Goal: Information Seeking & Learning: Learn about a topic

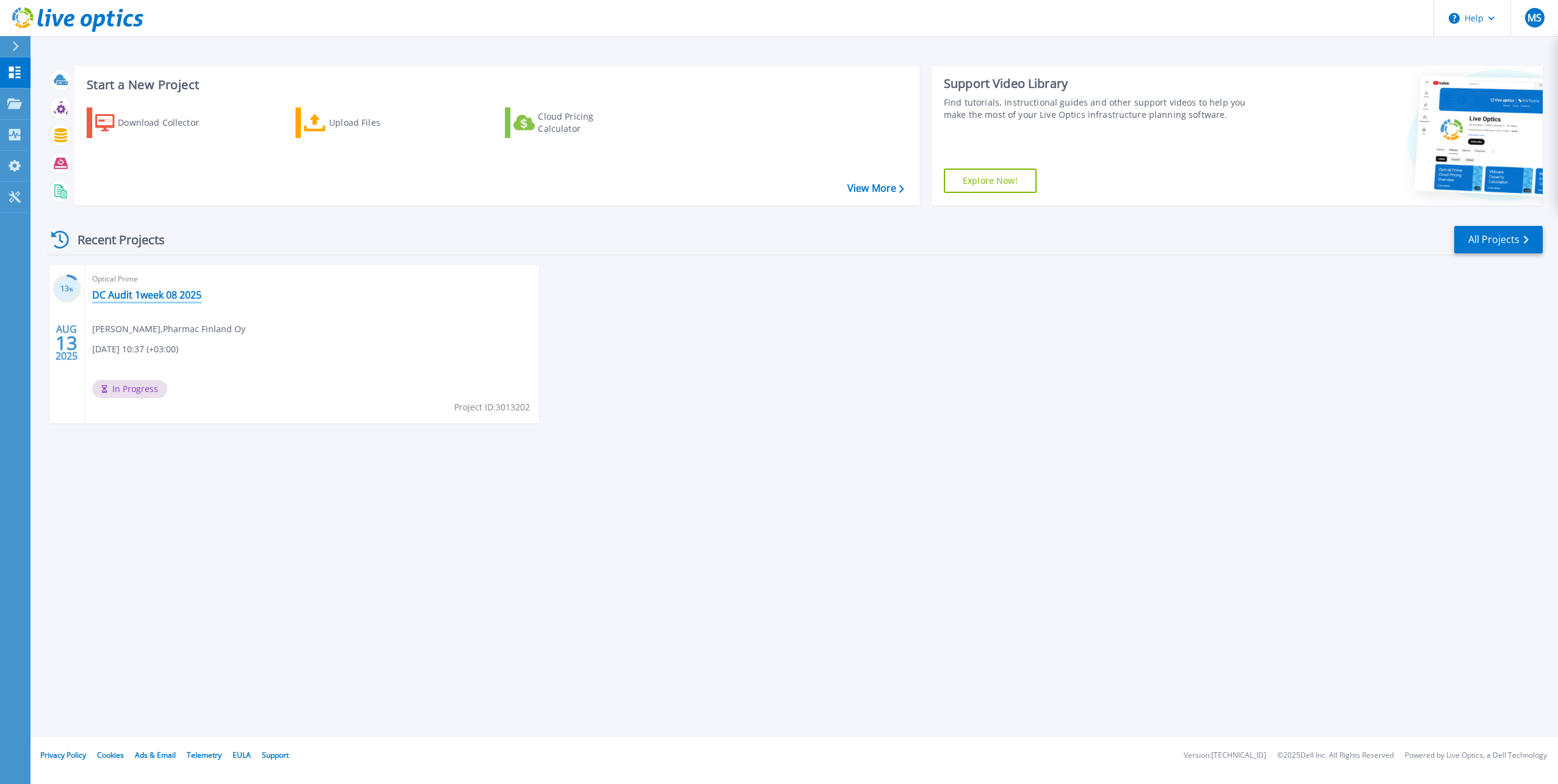
click at [174, 296] on link "DC Audit 1week 08 2025" at bounding box center [146, 294] width 110 height 12
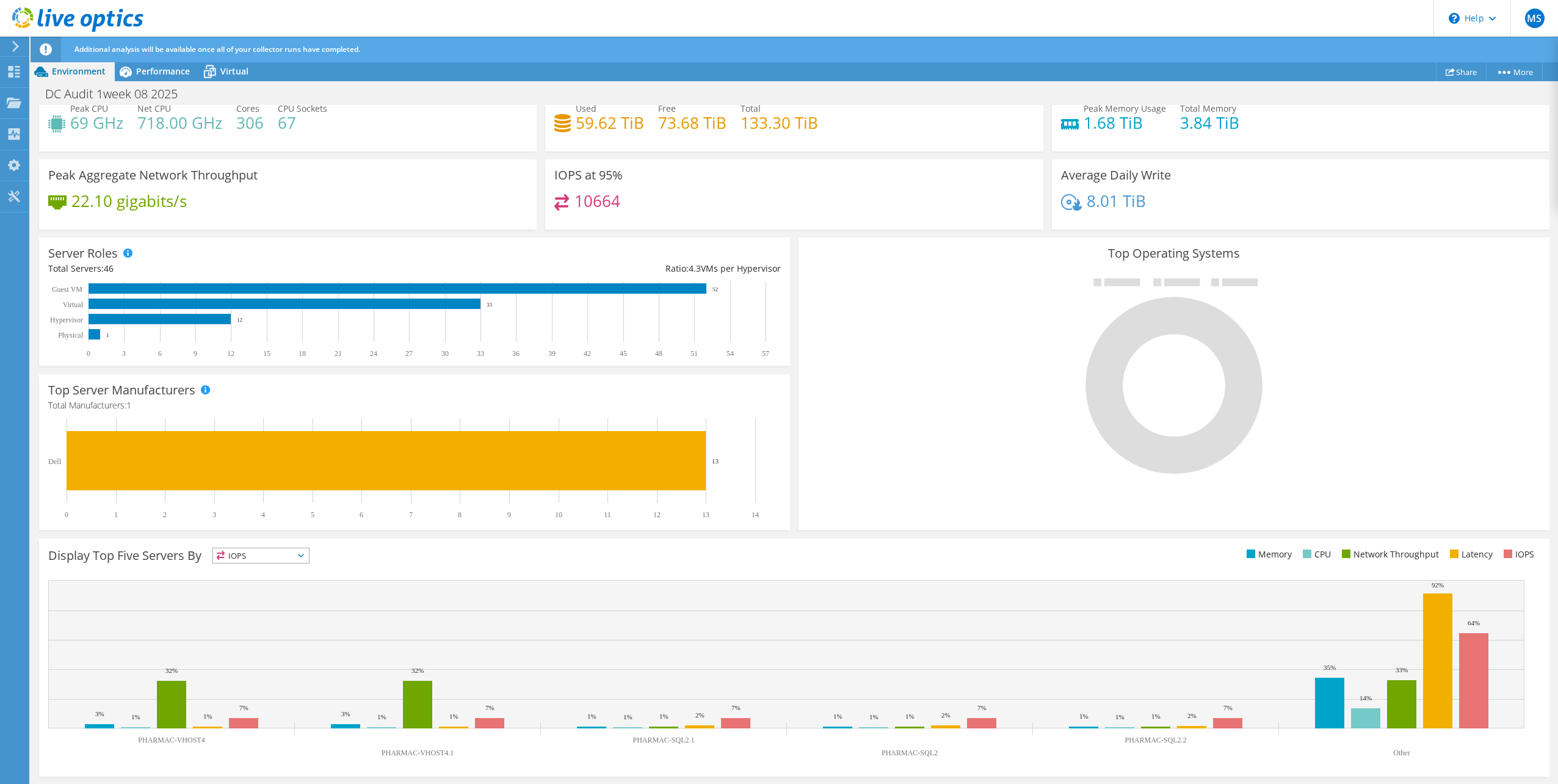
scroll to position [50, 0]
click at [246, 377] on div "Top Server Manufacturers Manufacturers are shown for physical servers and hyper…" at bounding box center [415, 451] width 751 height 155
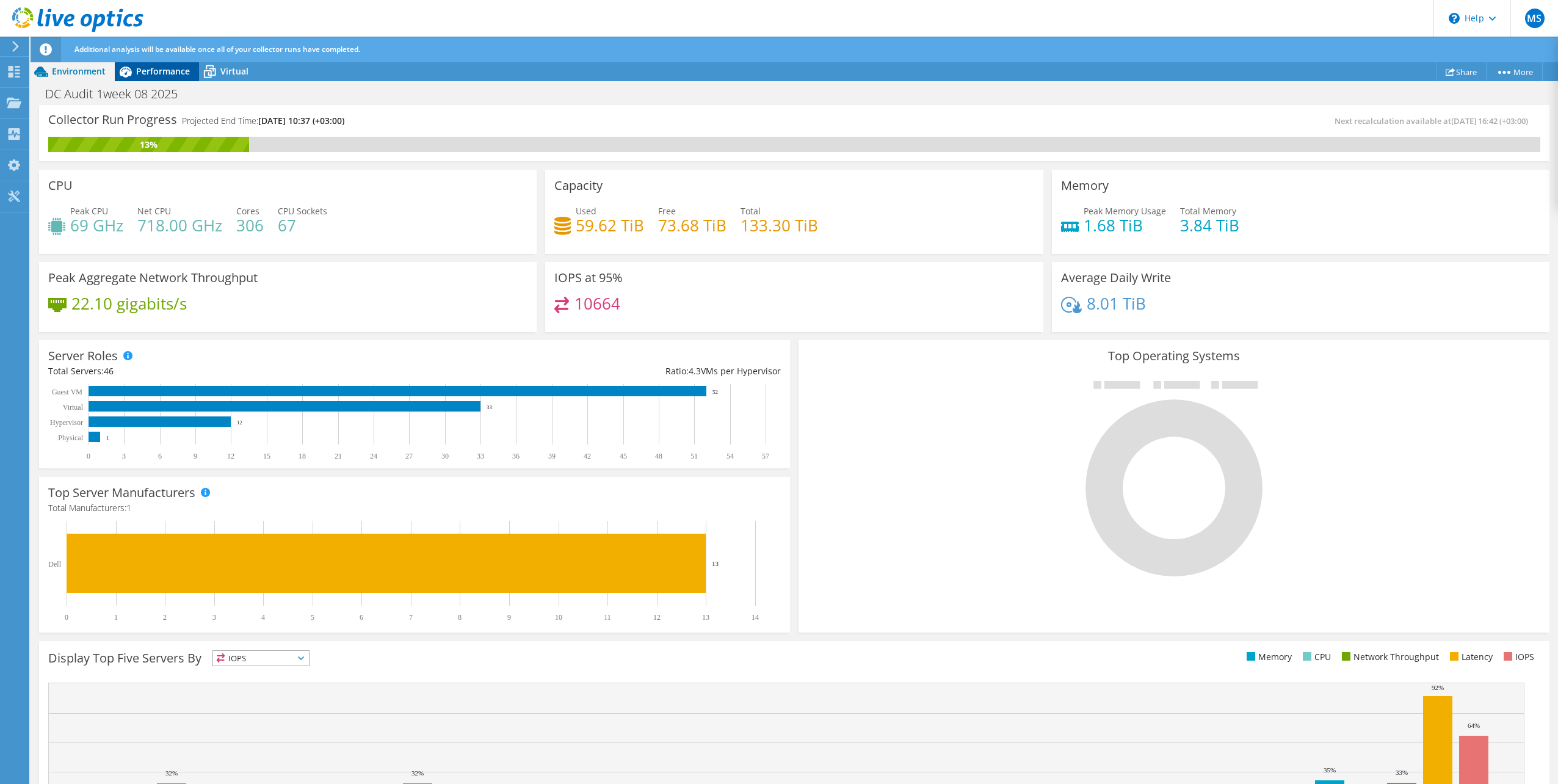
click at [169, 74] on span "Performance" at bounding box center [162, 71] width 53 height 11
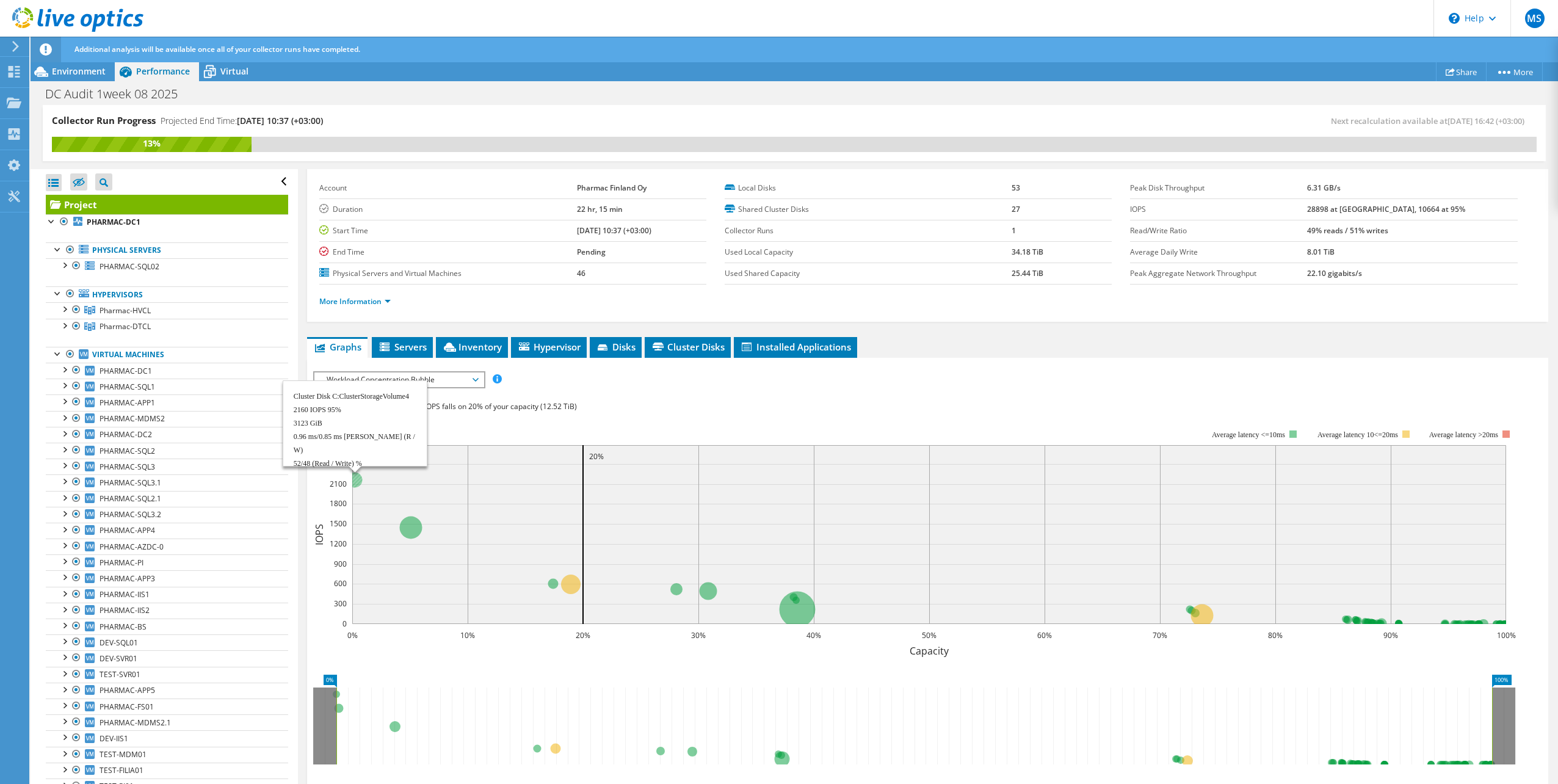
click at [355, 480] on circle at bounding box center [354, 480] width 15 height 15
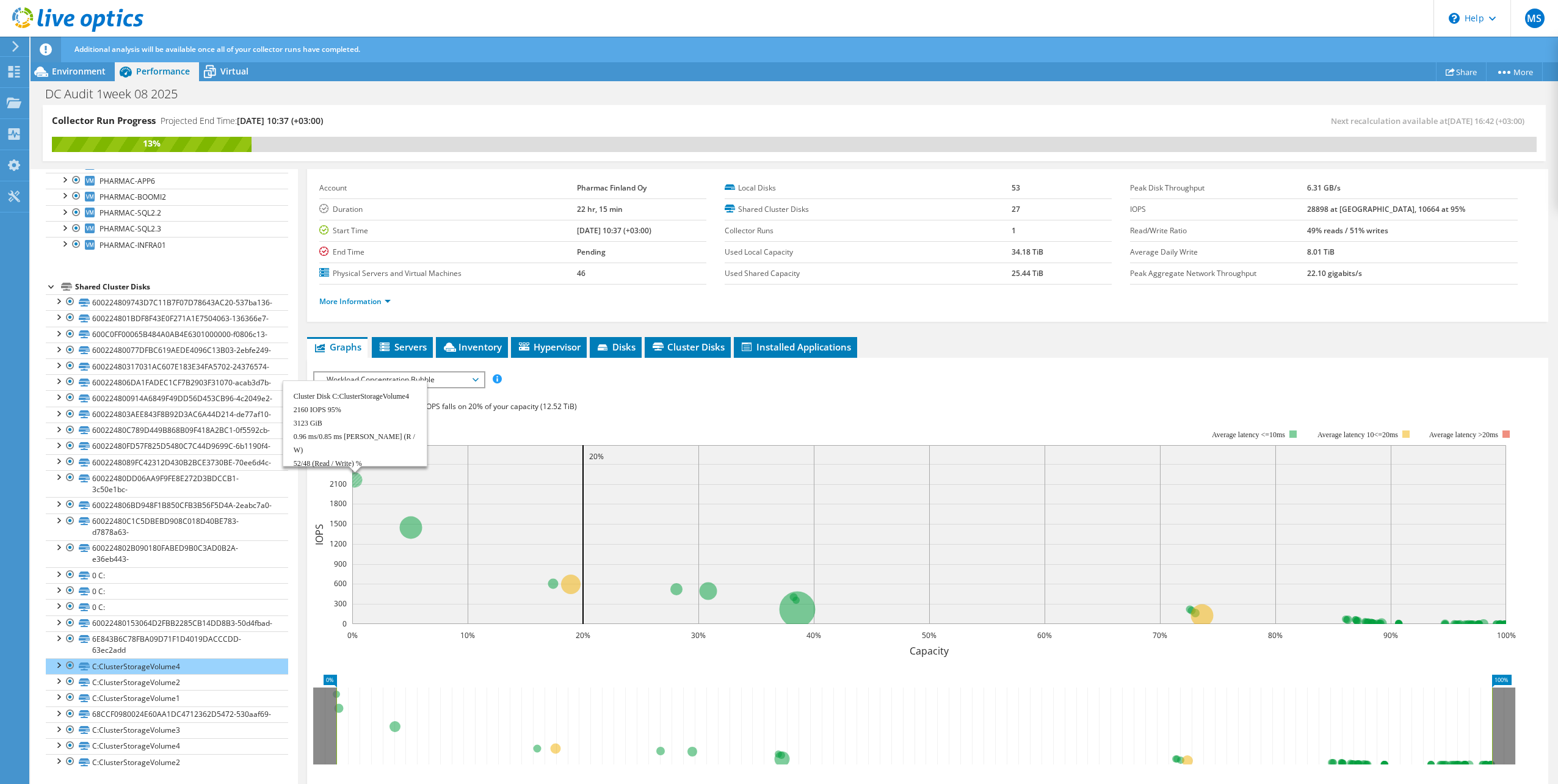
scroll to position [780, 0]
click at [58, 658] on div at bounding box center [57, 664] width 12 height 12
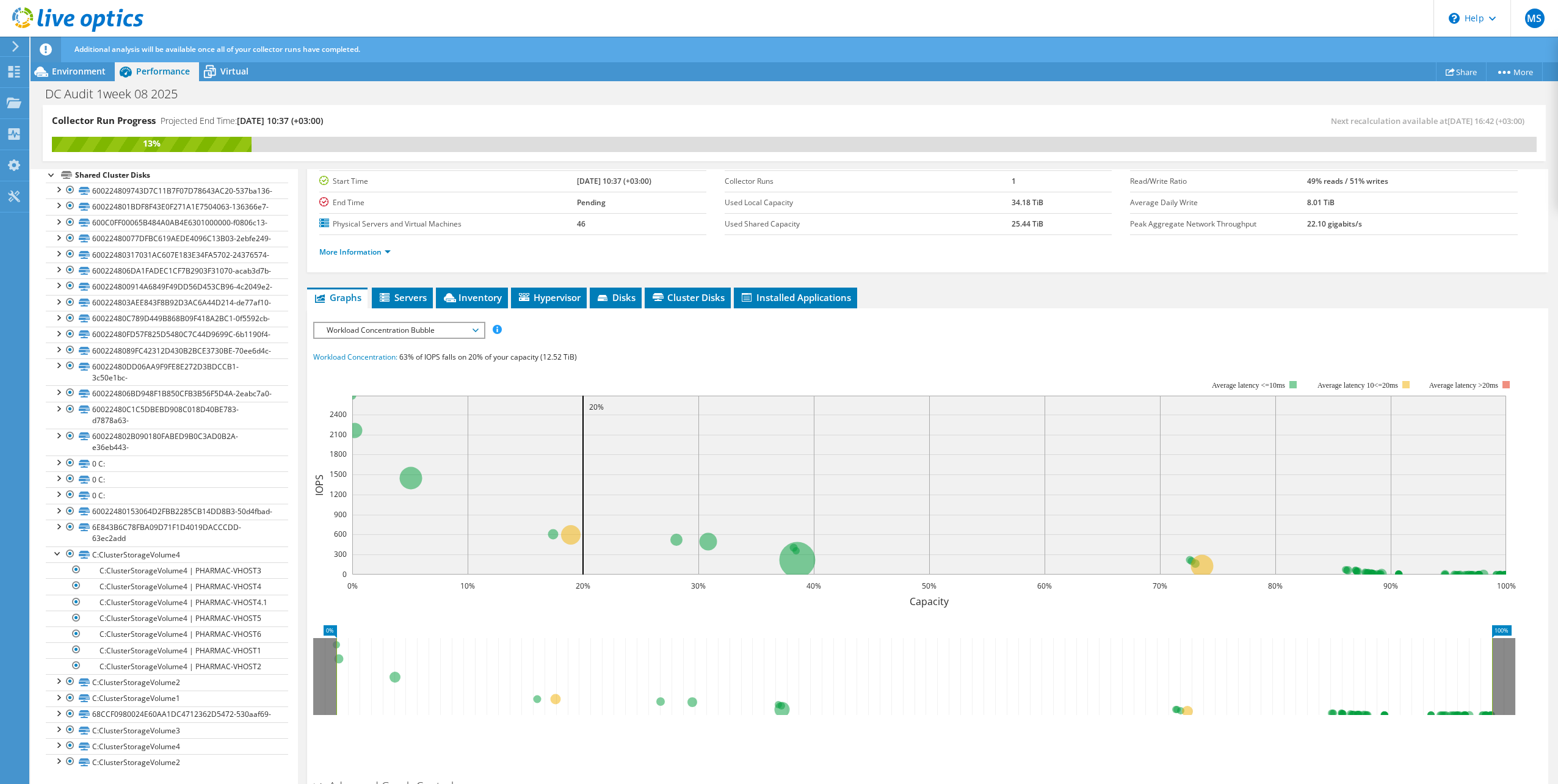
scroll to position [171, 0]
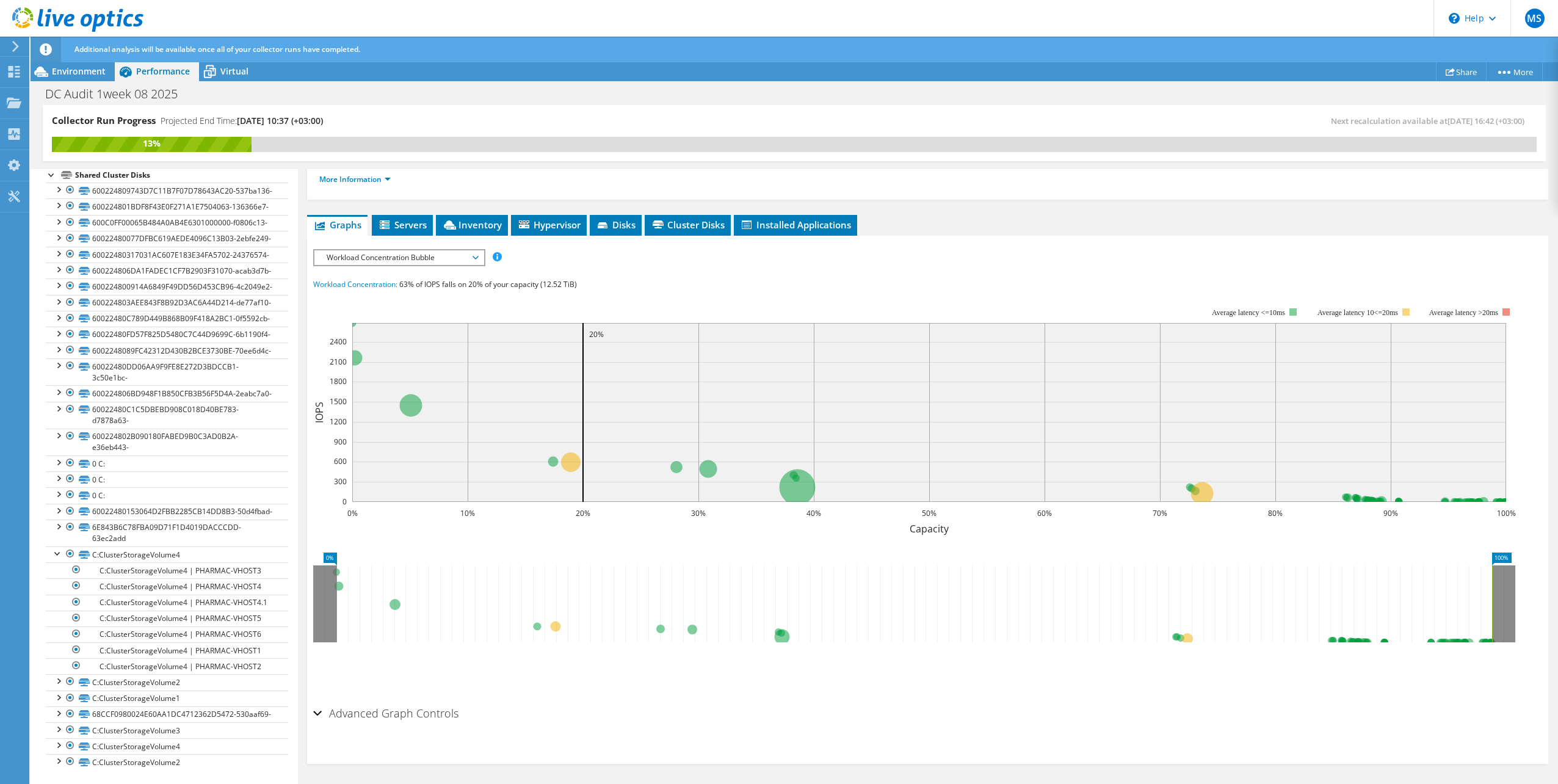
click at [340, 585] on icon at bounding box center [914, 603] width 1156 height 77
click at [415, 229] on span "Servers" at bounding box center [402, 224] width 49 height 12
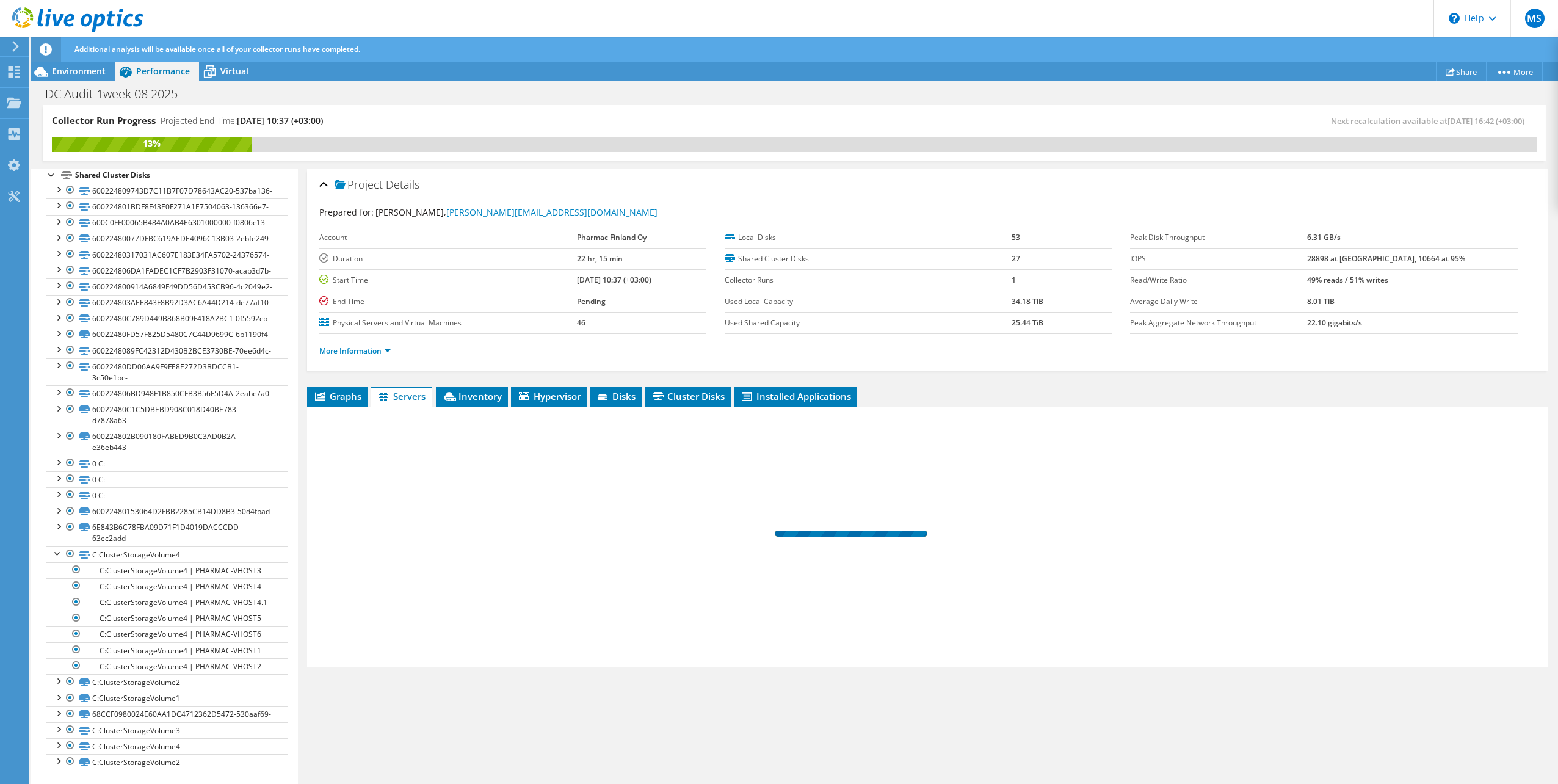
scroll to position [0, 0]
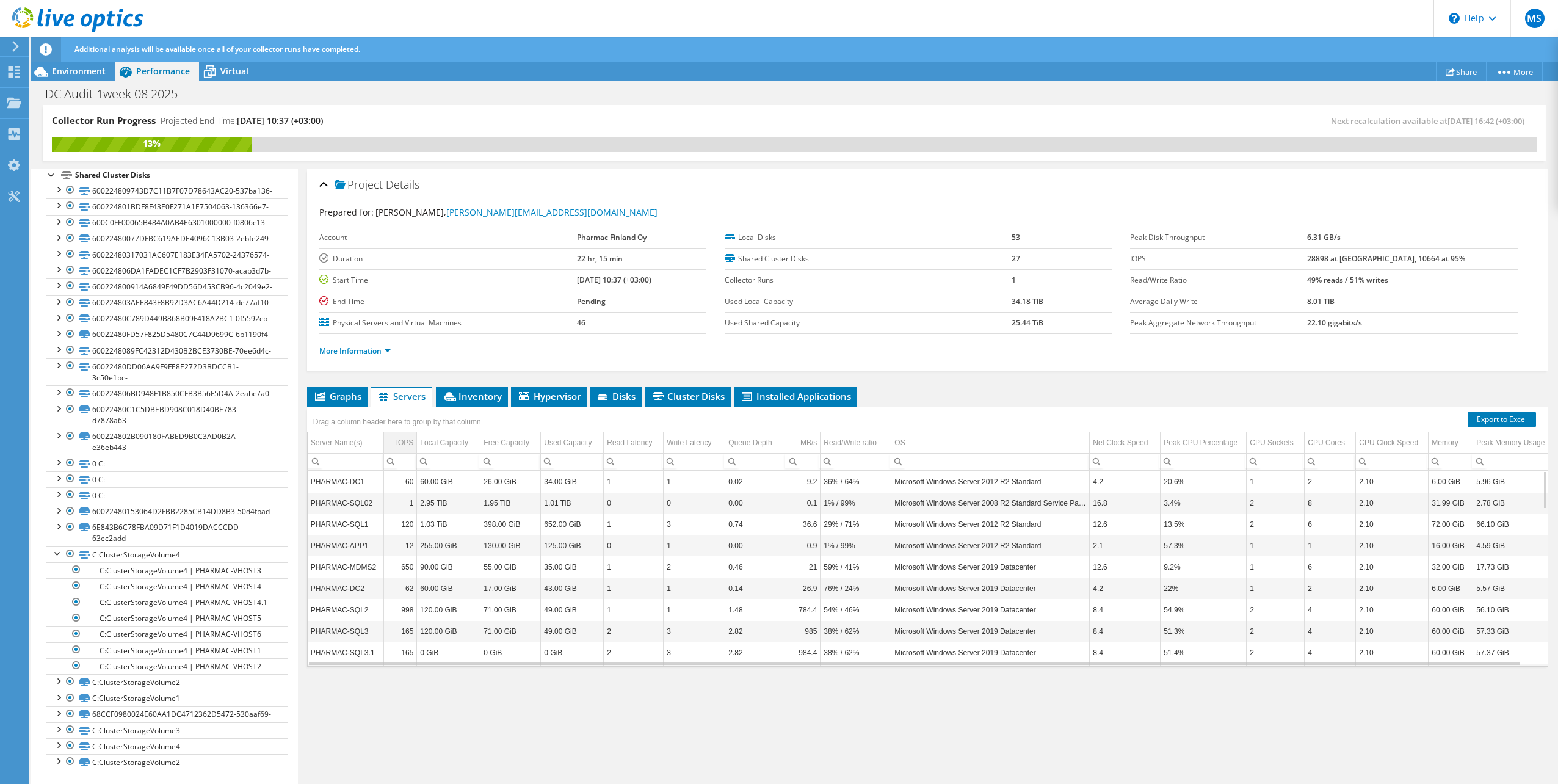
click at [402, 437] on div "IOPS" at bounding box center [405, 443] width 18 height 15
click at [402, 437] on div "IOPS" at bounding box center [405, 443] width 16 height 15
click at [628, 401] on span "Disks" at bounding box center [616, 395] width 39 height 12
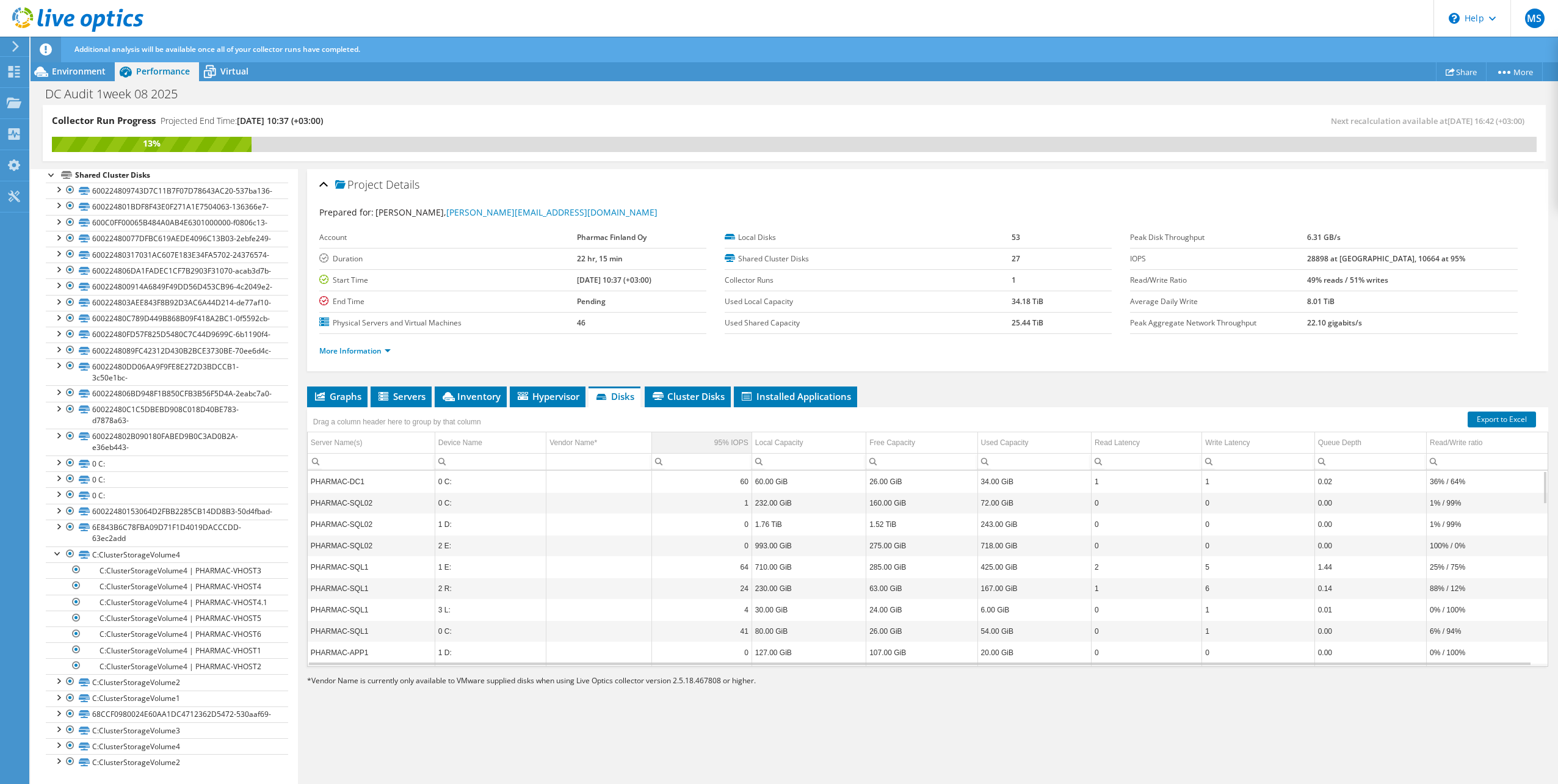
click at [718, 446] on div "95% IOPS" at bounding box center [731, 443] width 34 height 15
click at [718, 443] on div "95% IOPS" at bounding box center [731, 443] width 34 height 15
